Goal: Transaction & Acquisition: Purchase product/service

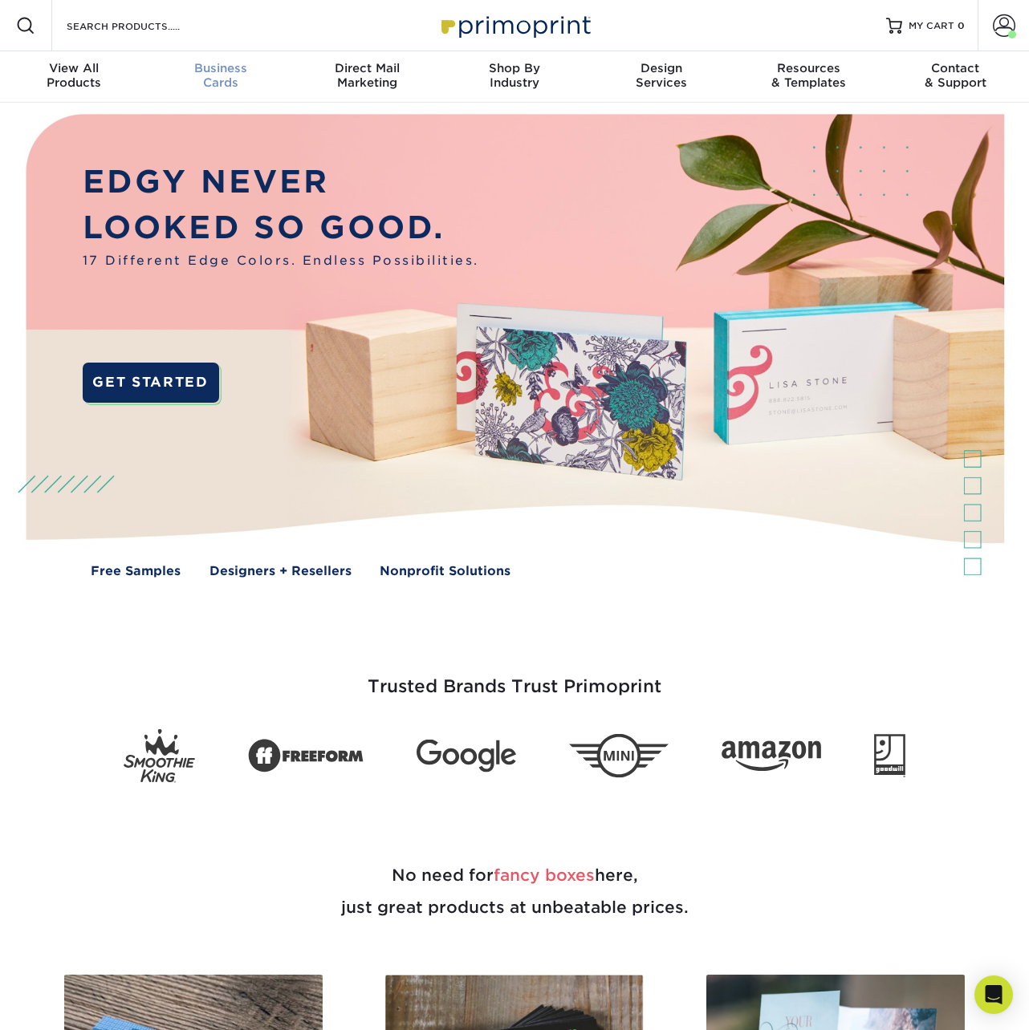
click at [203, 75] on div "Business Cards" at bounding box center [220, 75] width 147 height 29
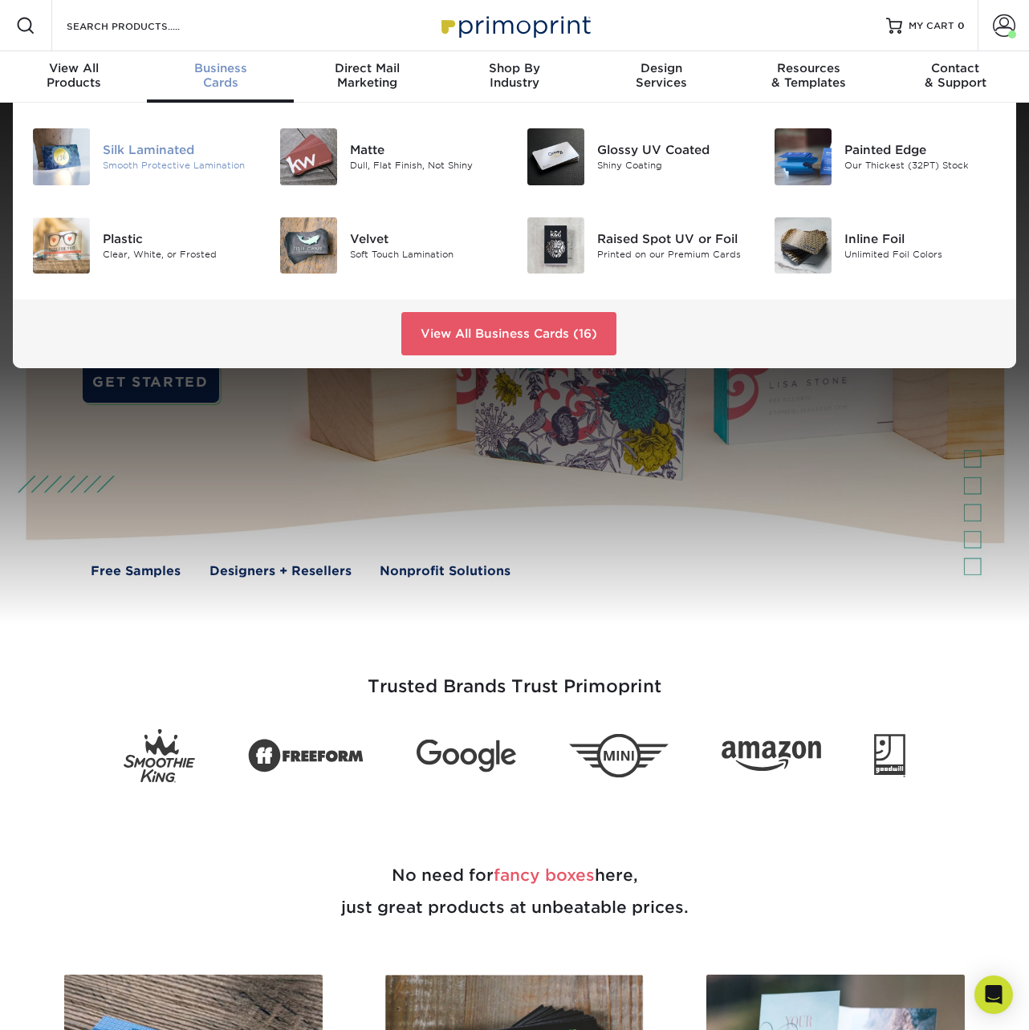
click at [159, 147] on div "Silk Laminated" at bounding box center [179, 150] width 152 height 18
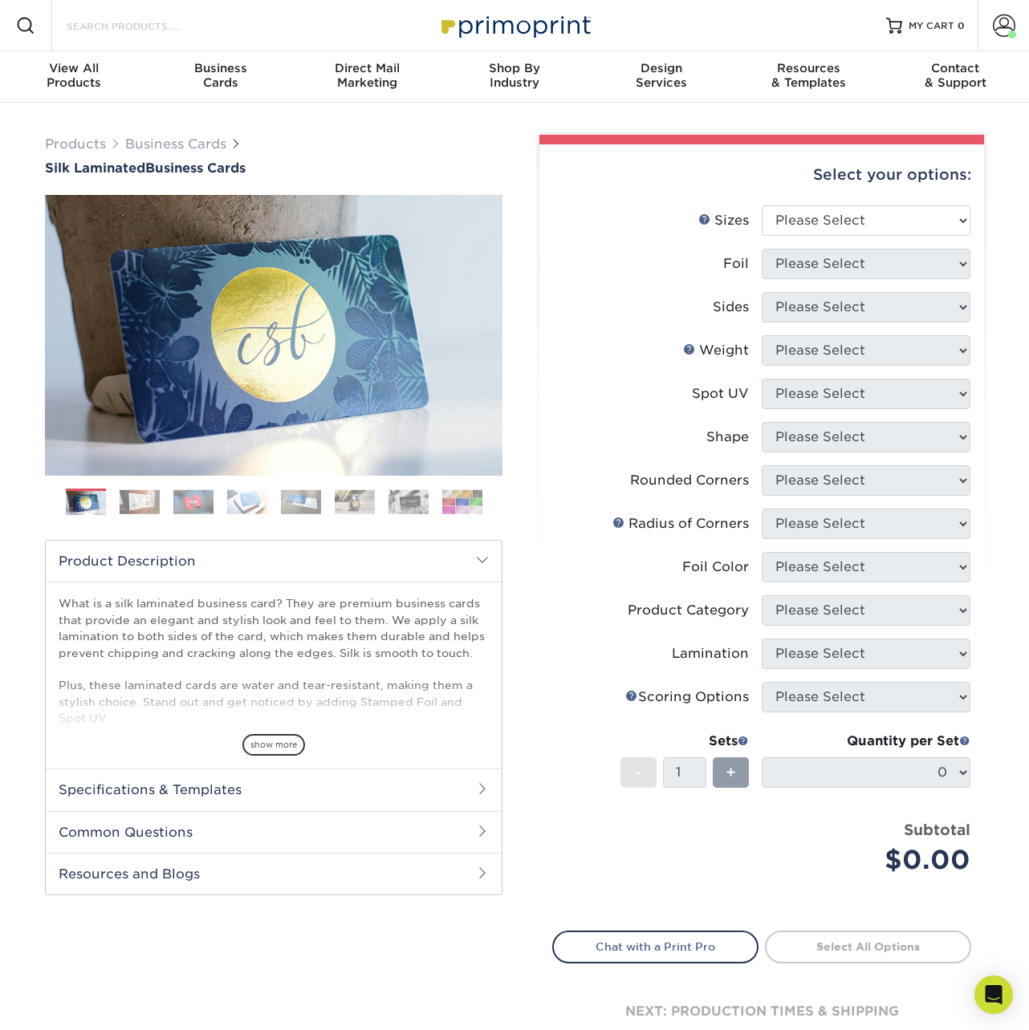
click at [136, 27] on input "Search Products" at bounding box center [143, 25] width 156 height 19
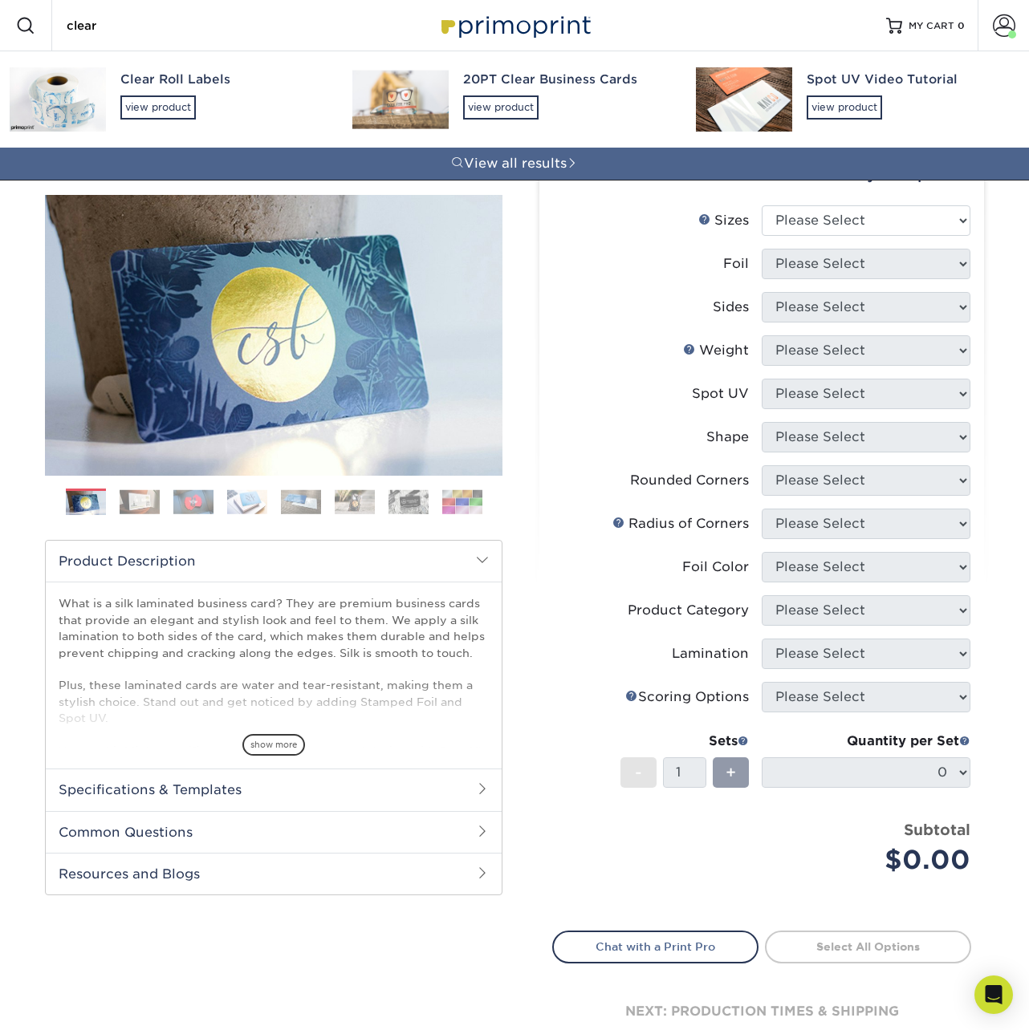
type input "clear"
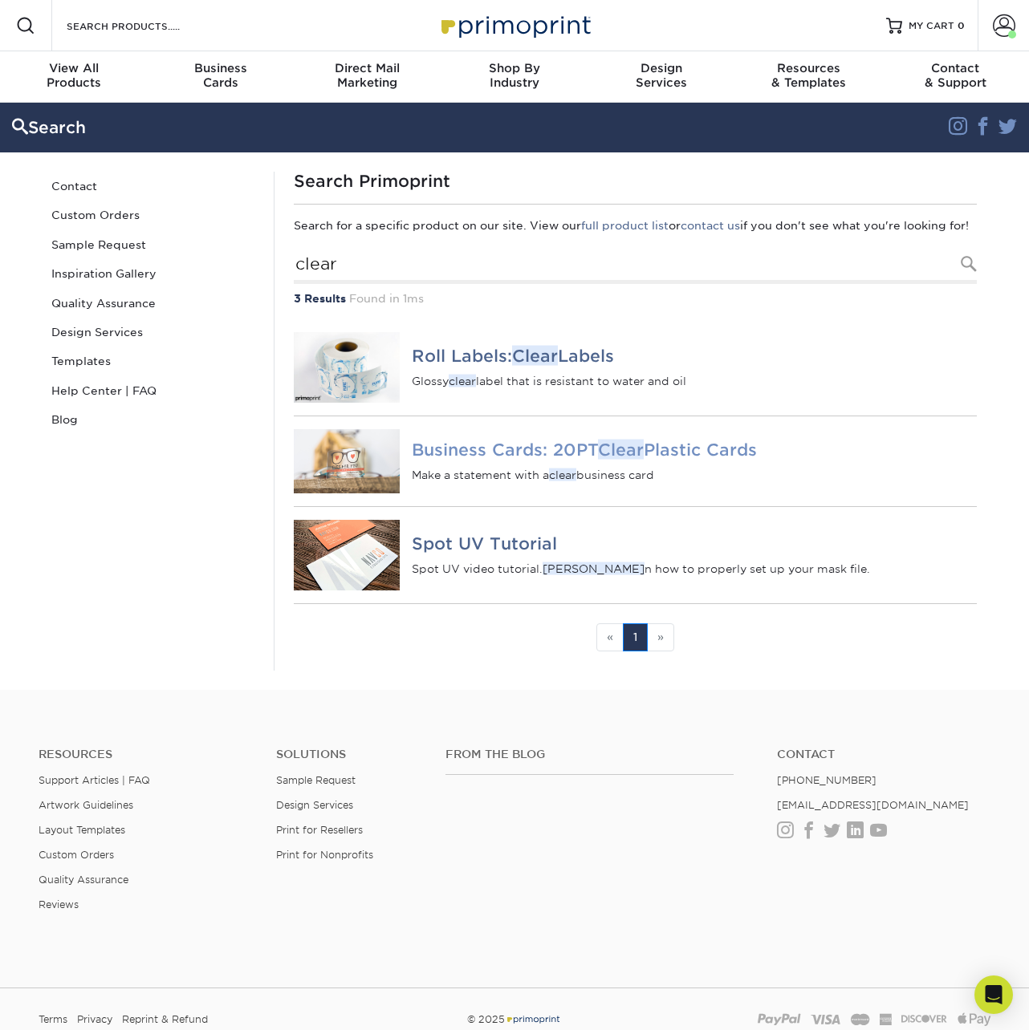
click at [510, 460] on h4 "Business Cards: 20PT Clear Plastic Cards" at bounding box center [694, 449] width 565 height 19
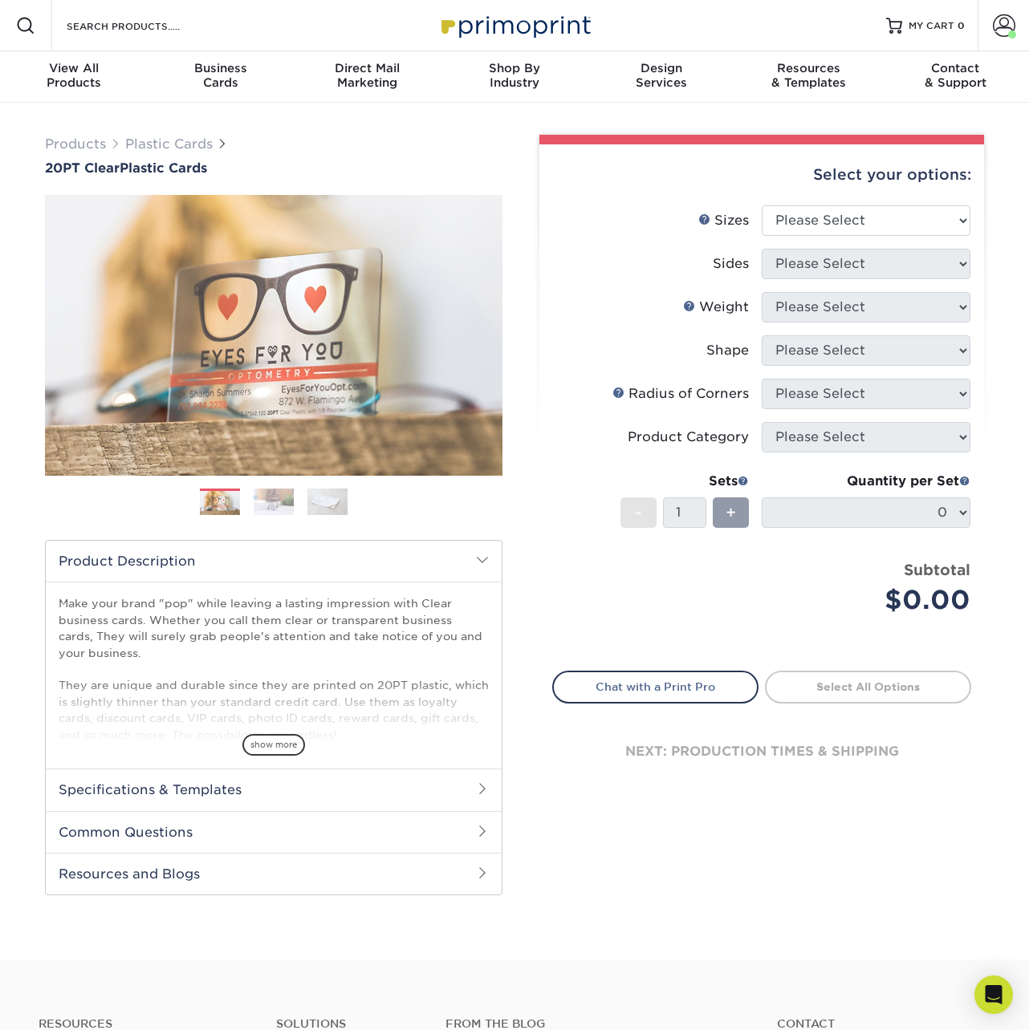
click at [280, 503] on img at bounding box center [274, 502] width 40 height 28
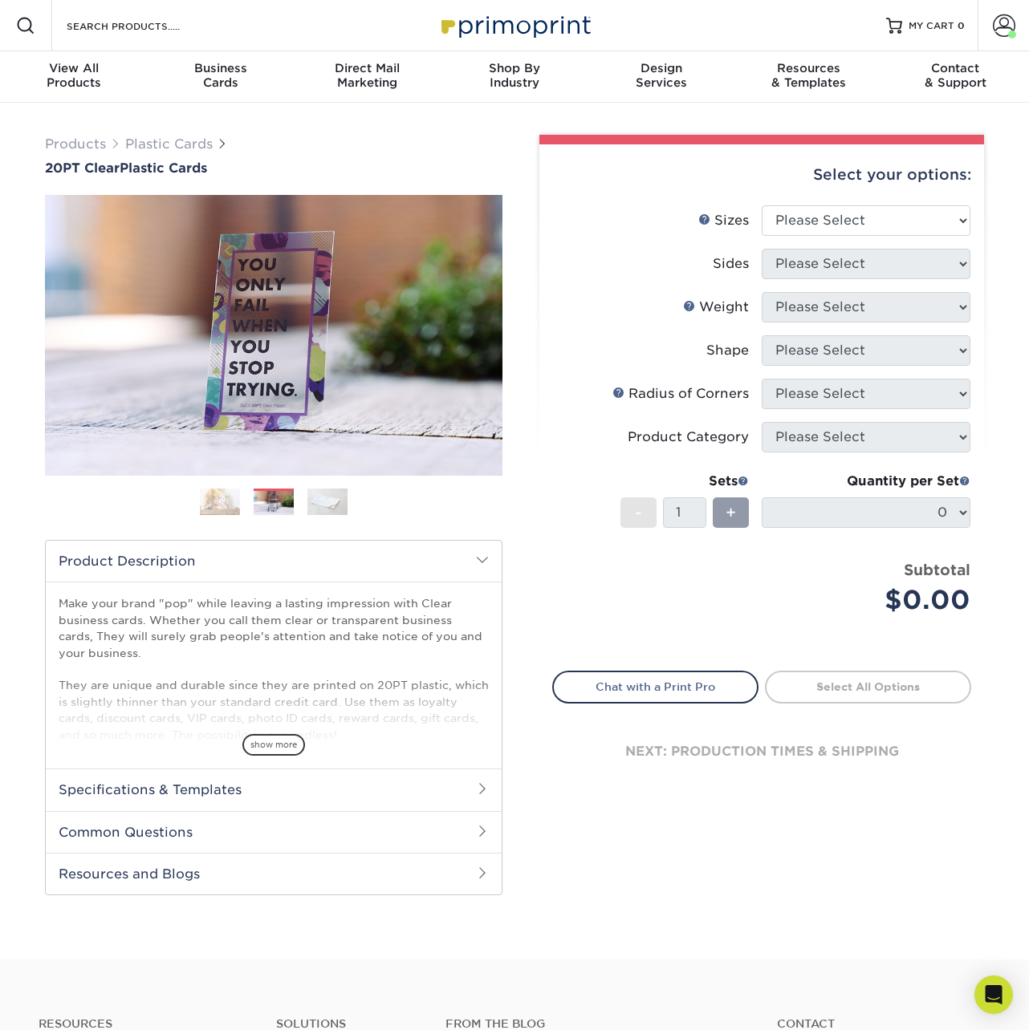
click at [339, 505] on img at bounding box center [327, 502] width 40 height 28
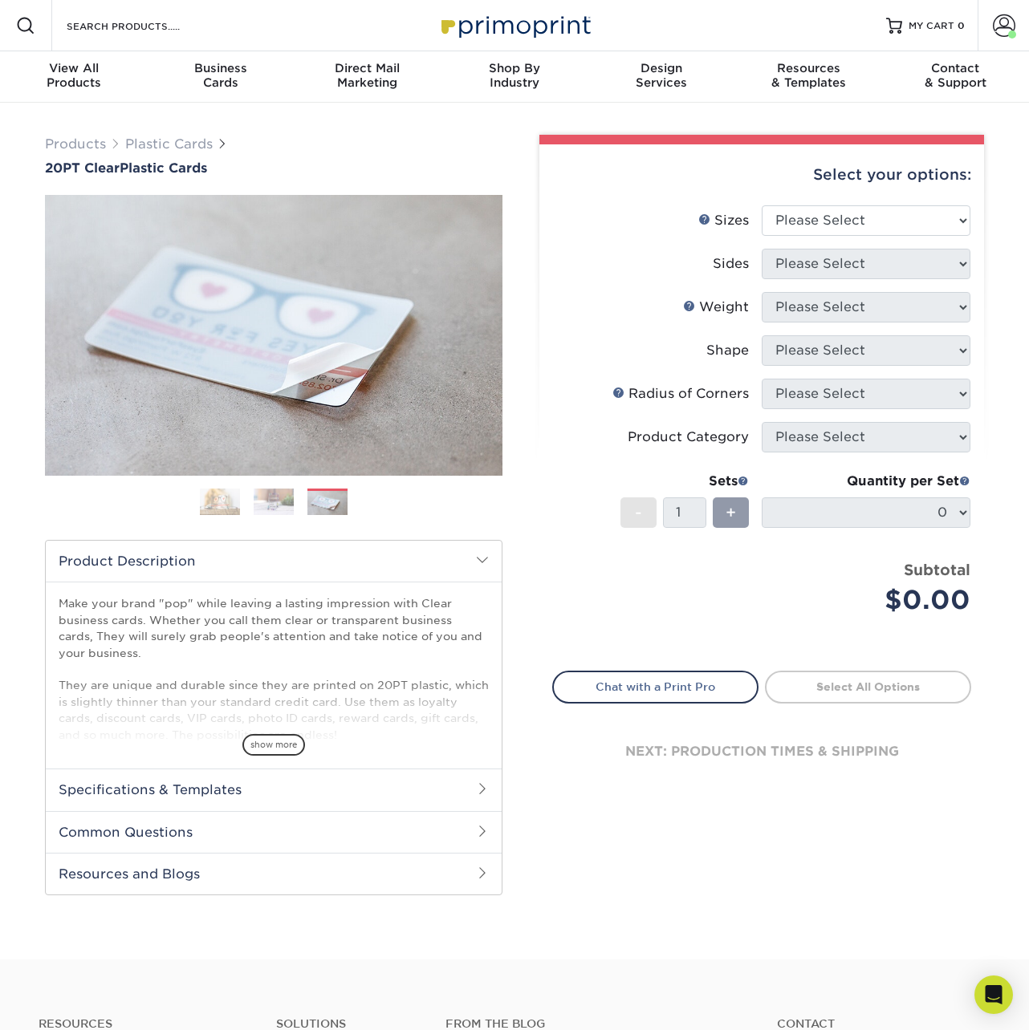
click at [273, 507] on img at bounding box center [274, 502] width 40 height 28
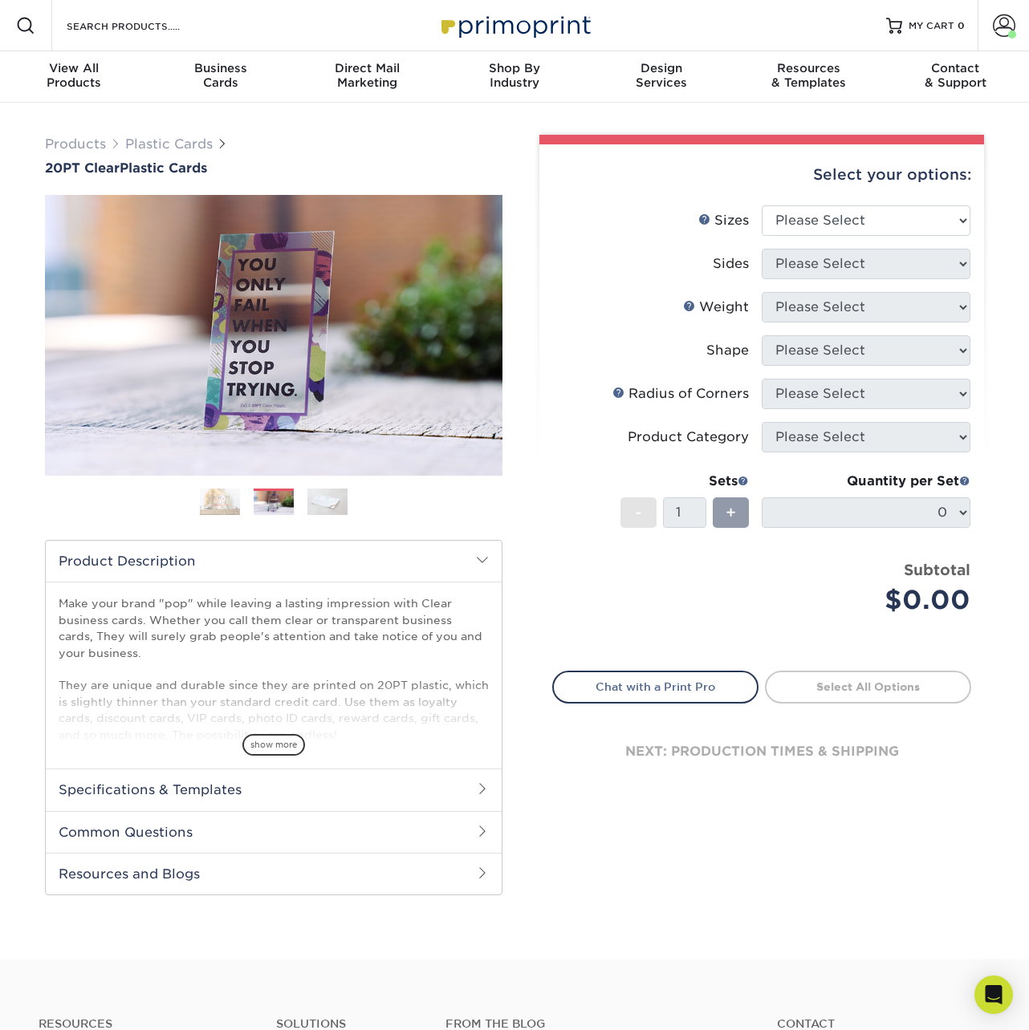
click at [227, 505] on img at bounding box center [220, 502] width 40 height 28
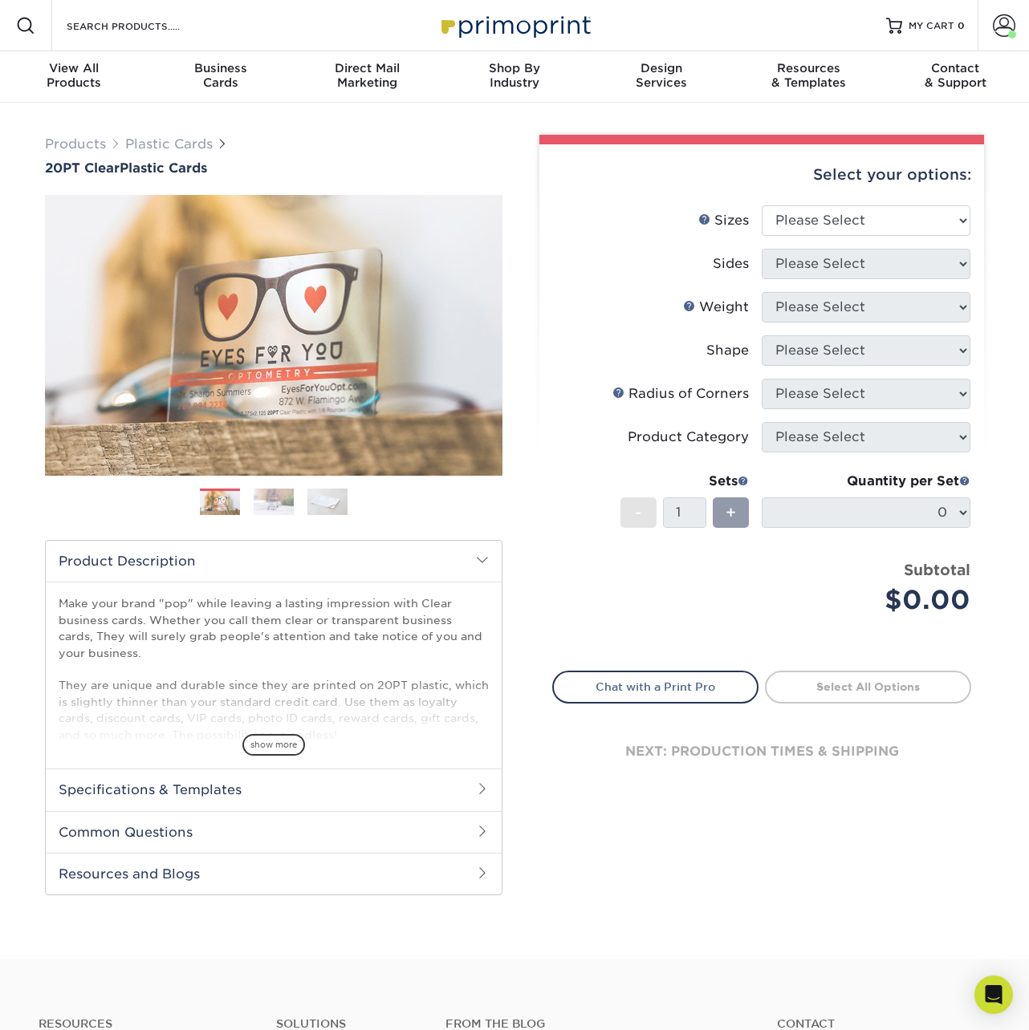
click at [263, 502] on img at bounding box center [274, 502] width 40 height 28
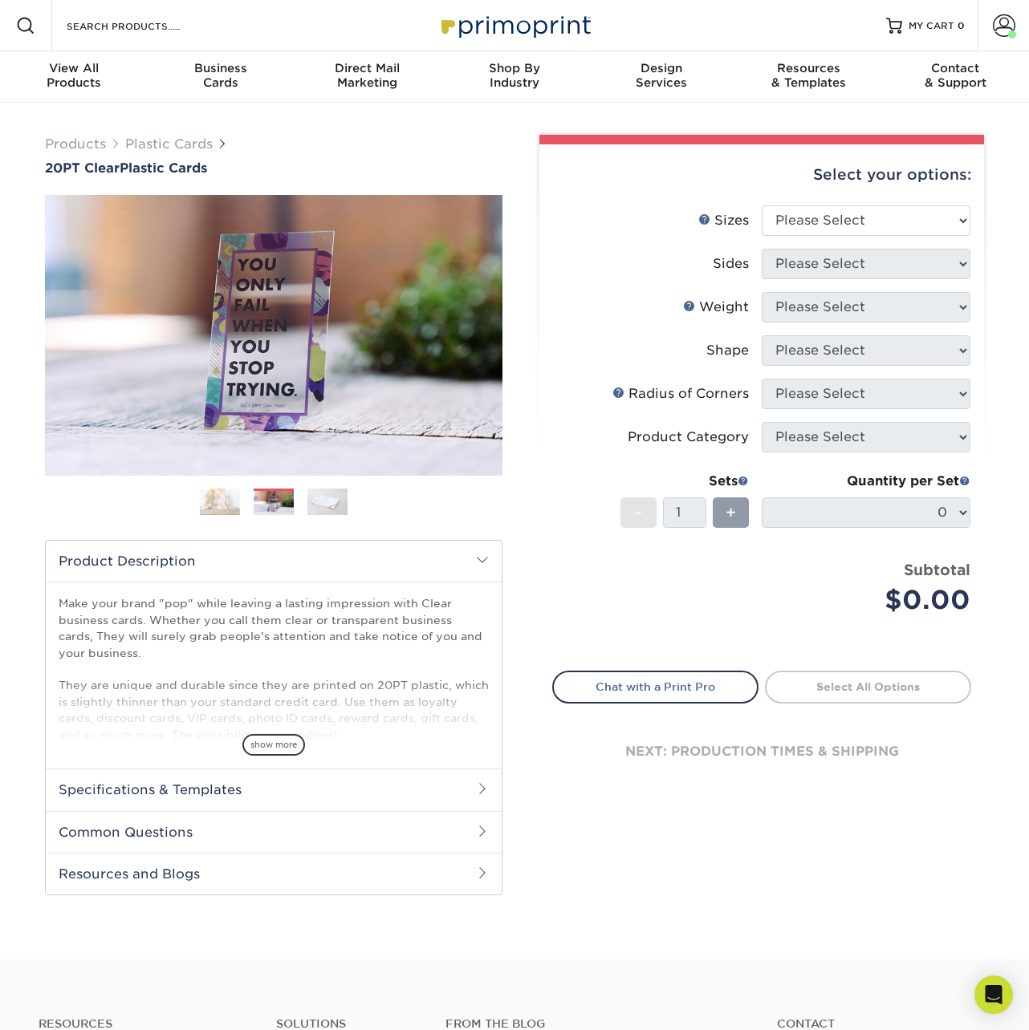
click at [338, 505] on img at bounding box center [327, 502] width 40 height 28
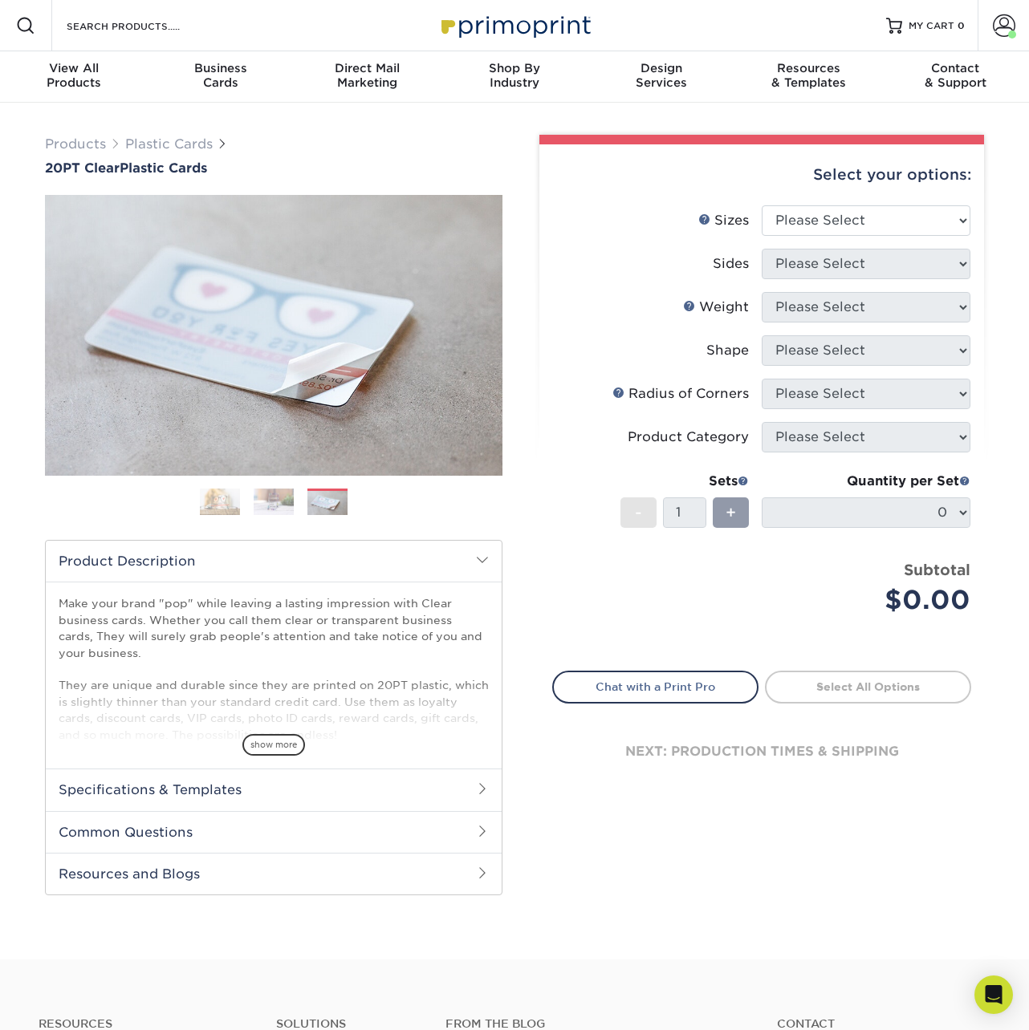
click at [286, 508] on img at bounding box center [274, 502] width 40 height 28
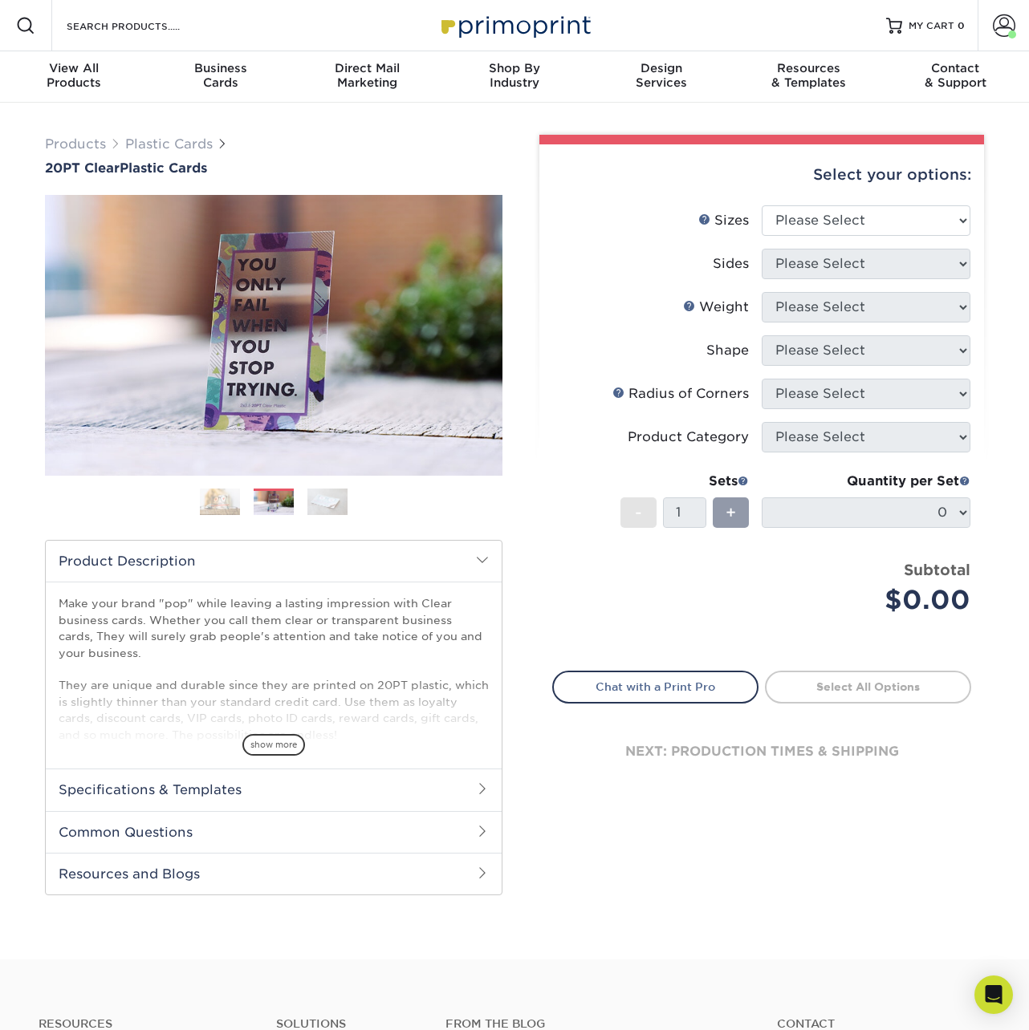
click at [234, 501] on img at bounding box center [220, 502] width 40 height 28
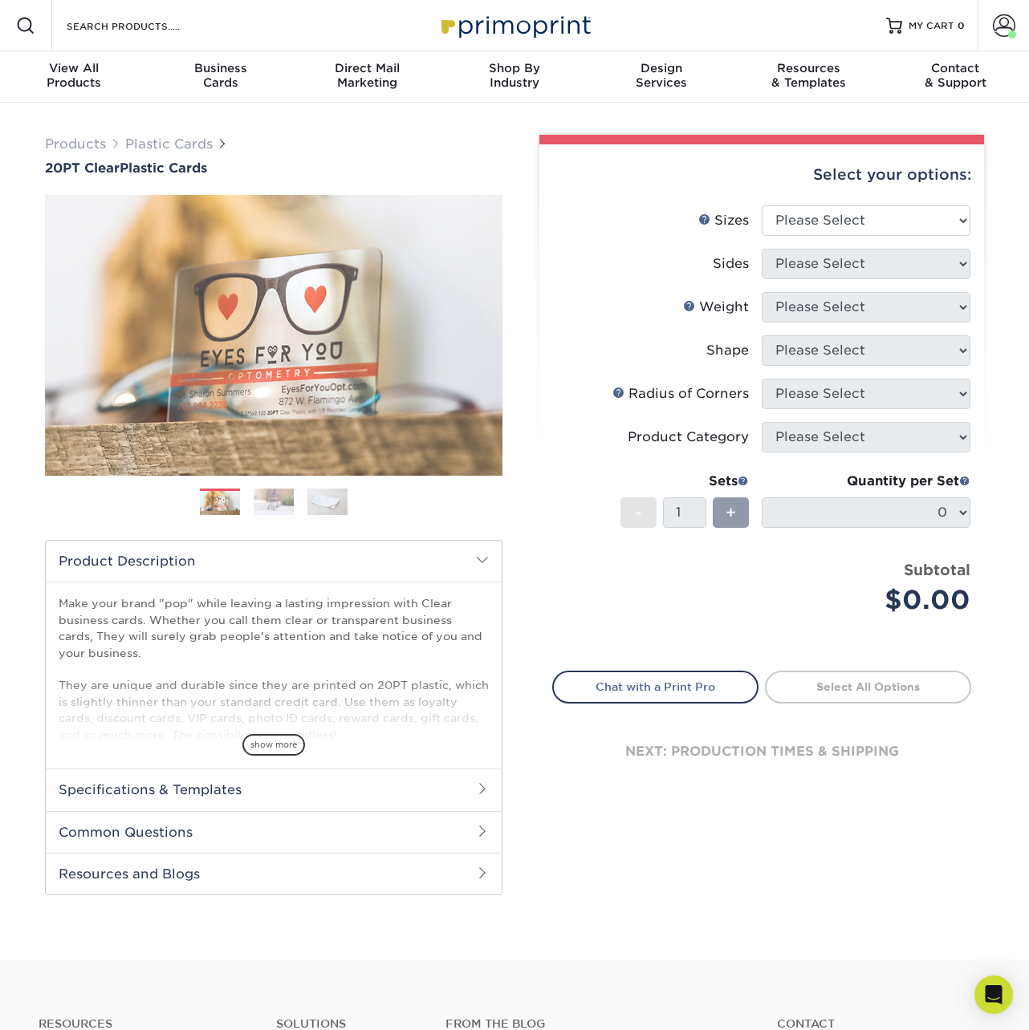
click at [285, 514] on img at bounding box center [274, 502] width 40 height 28
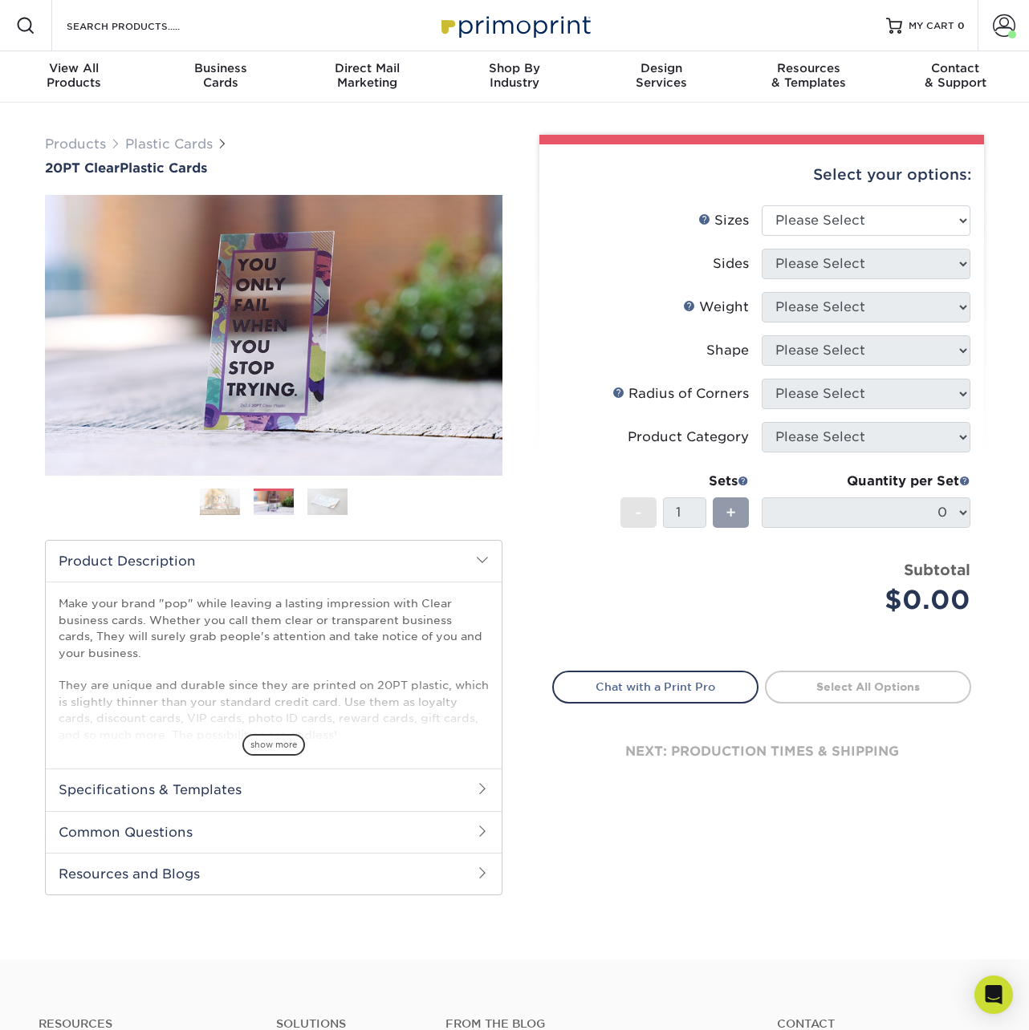
click at [213, 505] on img at bounding box center [220, 502] width 40 height 28
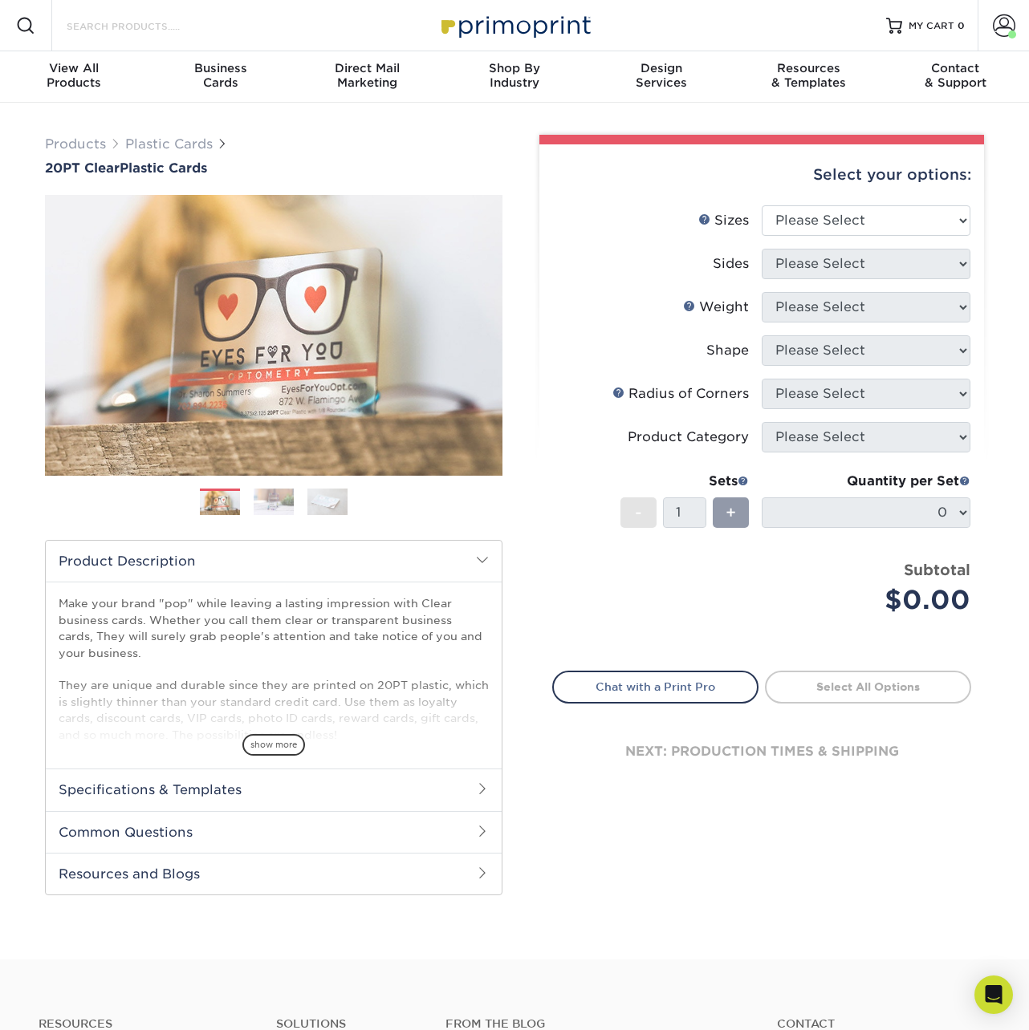
click at [154, 26] on input "Search Products" at bounding box center [143, 25] width 156 height 19
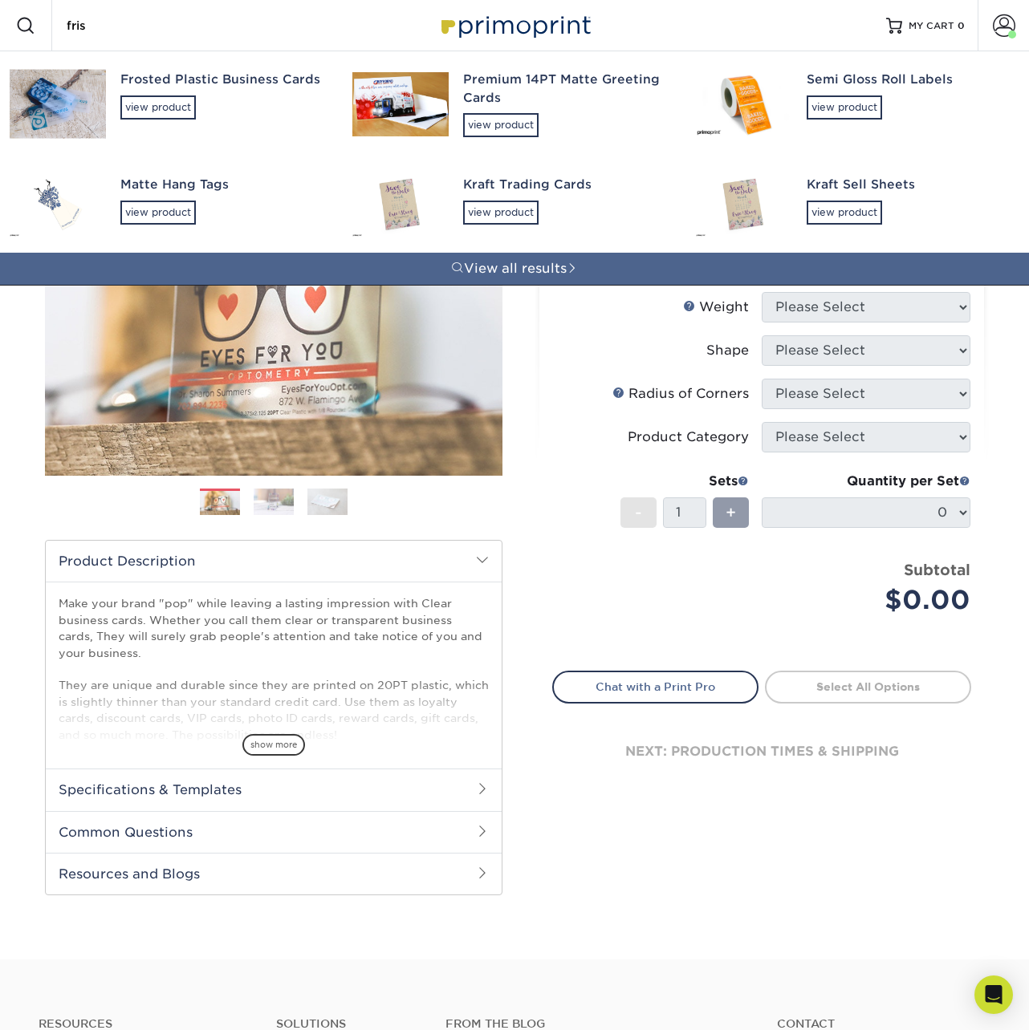
type input "fris"
click at [180, 91] on div "Frosted Plastic Business Cards view product" at bounding box center [221, 94] width 203 height 87
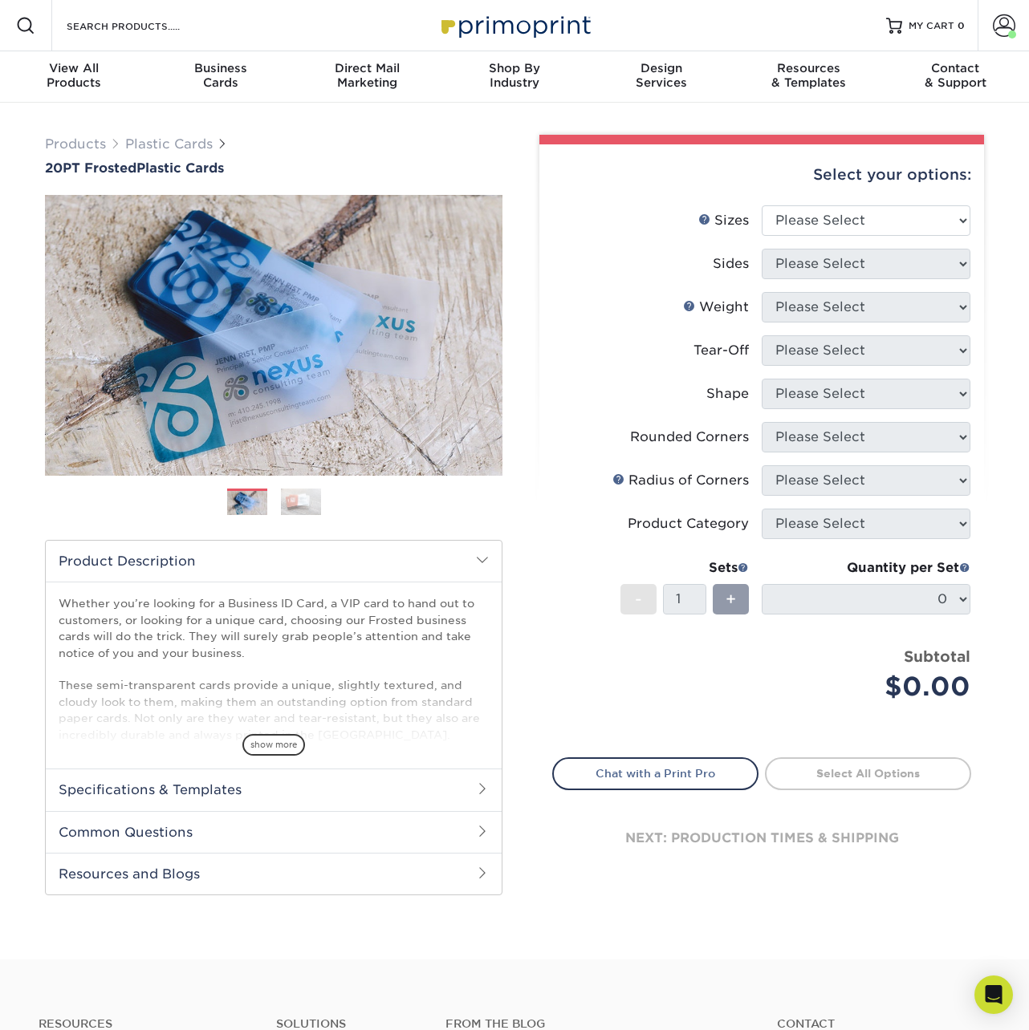
click at [302, 490] on img at bounding box center [301, 502] width 40 height 28
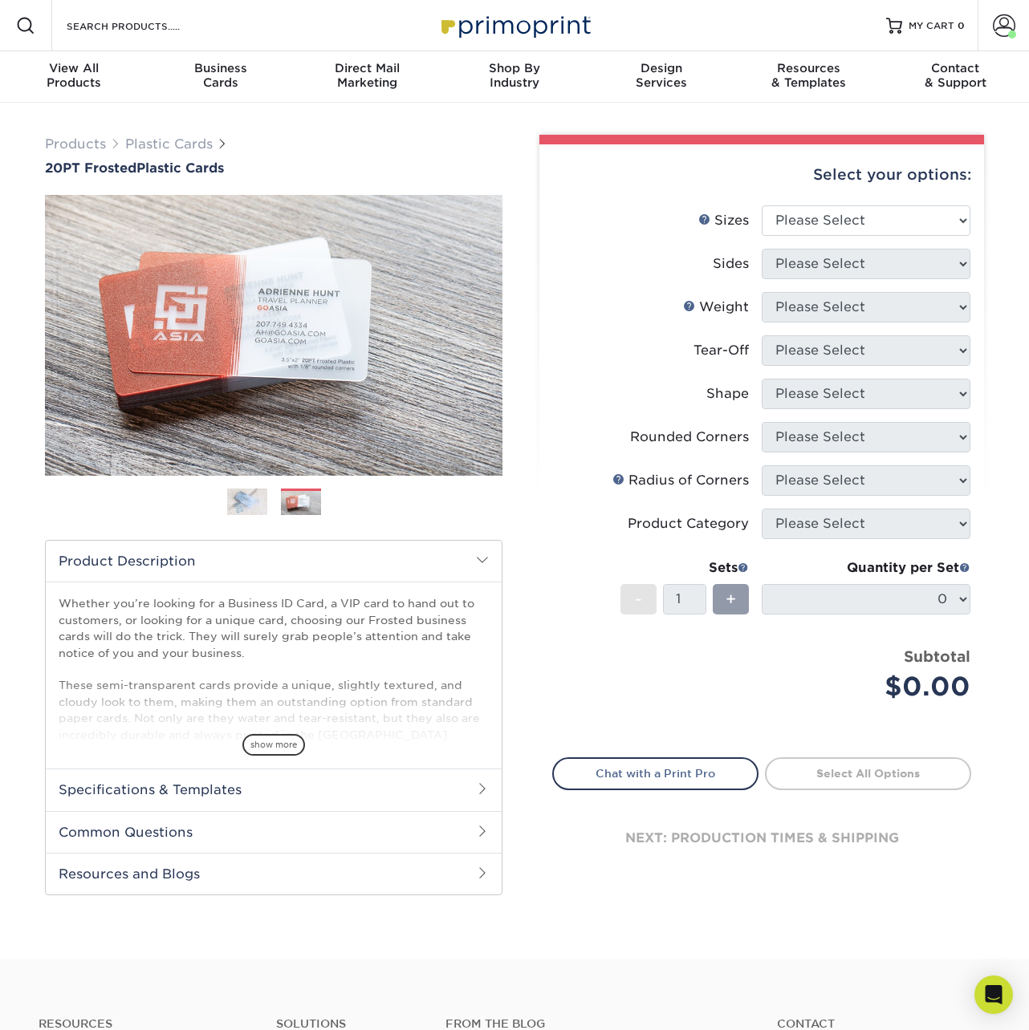
click at [246, 501] on img at bounding box center [247, 502] width 40 height 28
